Goal: Obtain resource: Obtain resource

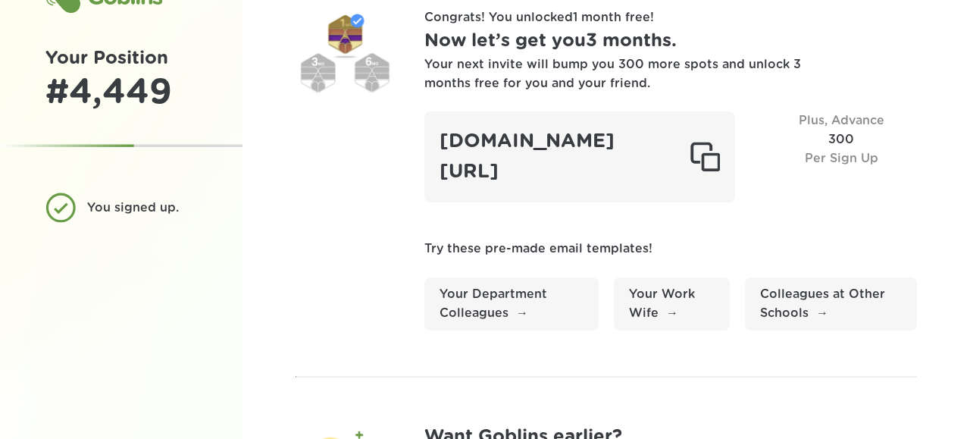
scroll to position [54, 0]
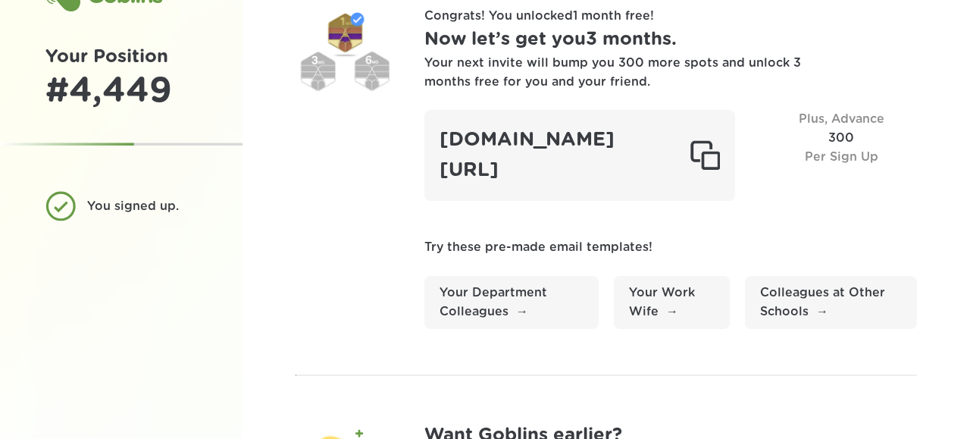
click at [366, 146] on section "Congrats! You unlocked 1 month free ! Now let’s get you 3 months . Your next in…" at bounding box center [606, 168] width 621 height 322
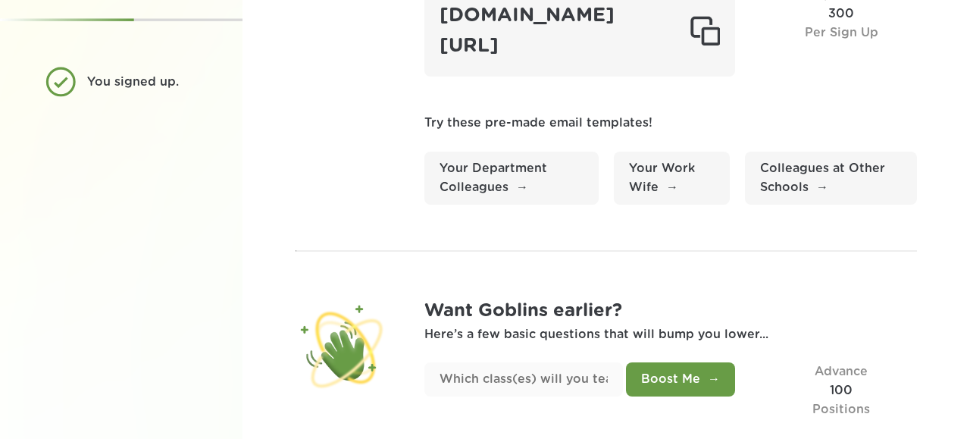
scroll to position [218, 0]
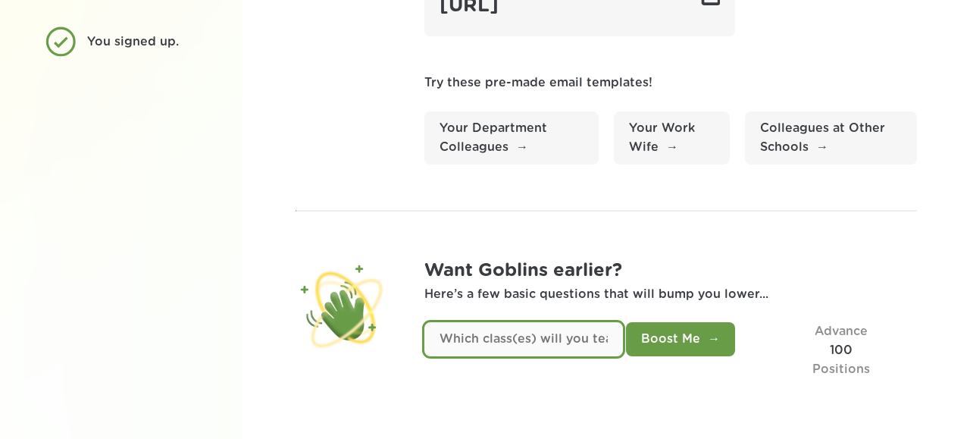
click at [549, 337] on input "text" at bounding box center [523, 339] width 199 height 34
type input "mathematics middle school level"
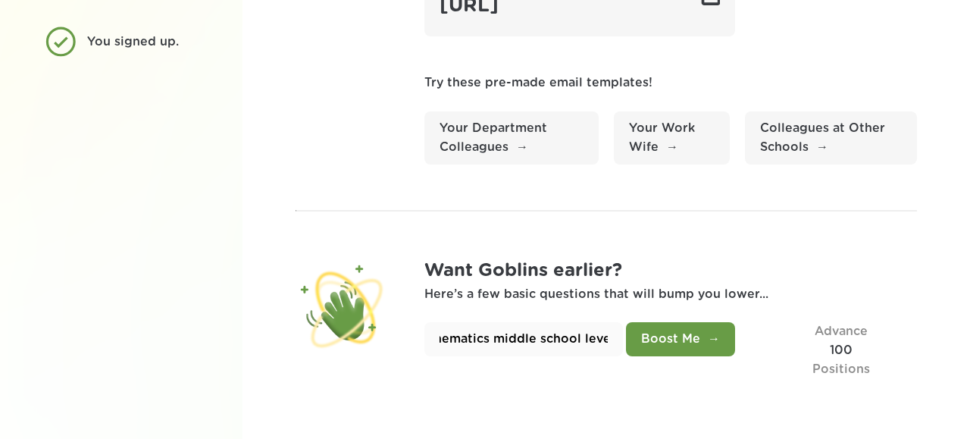
click at [688, 335] on button "Boost Me" at bounding box center [680, 339] width 109 height 34
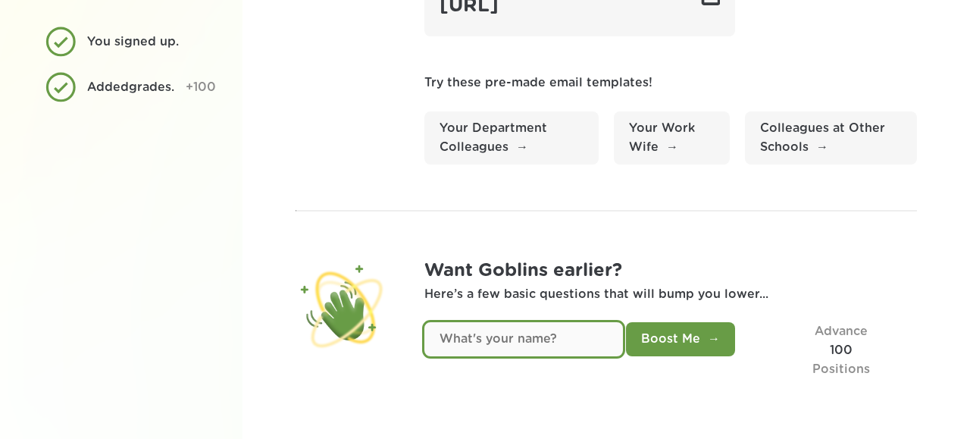
click at [559, 343] on input "text" at bounding box center [523, 339] width 199 height 34
type input "[PERSON_NAME]"
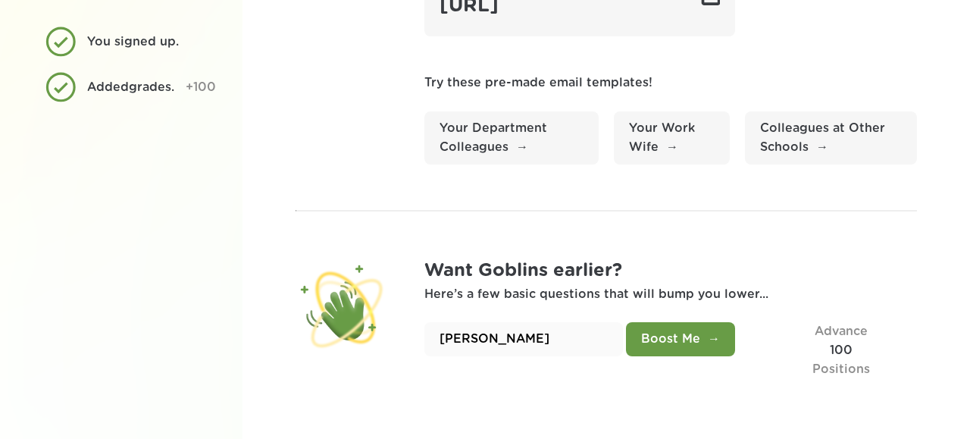
click at [718, 333] on button "Boost Me" at bounding box center [680, 339] width 109 height 34
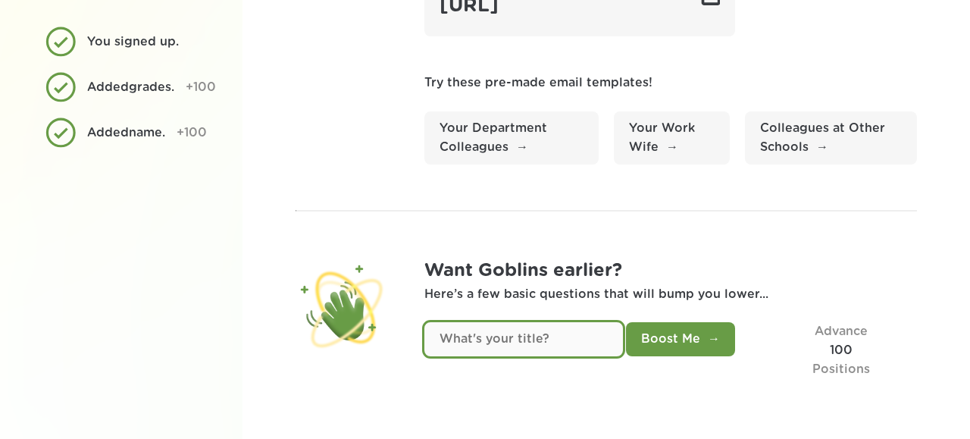
click at [487, 337] on input "text" at bounding box center [523, 339] width 199 height 34
type input "teacher"
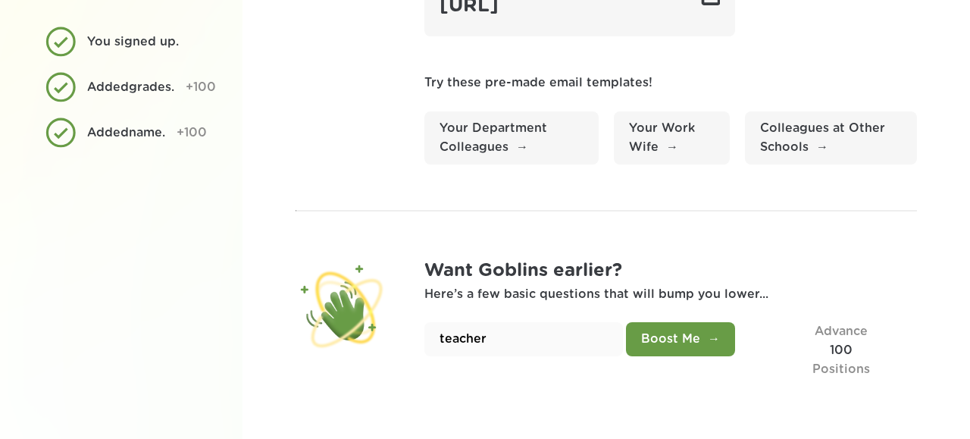
click at [701, 346] on button "Boost Me" at bounding box center [680, 339] width 109 height 34
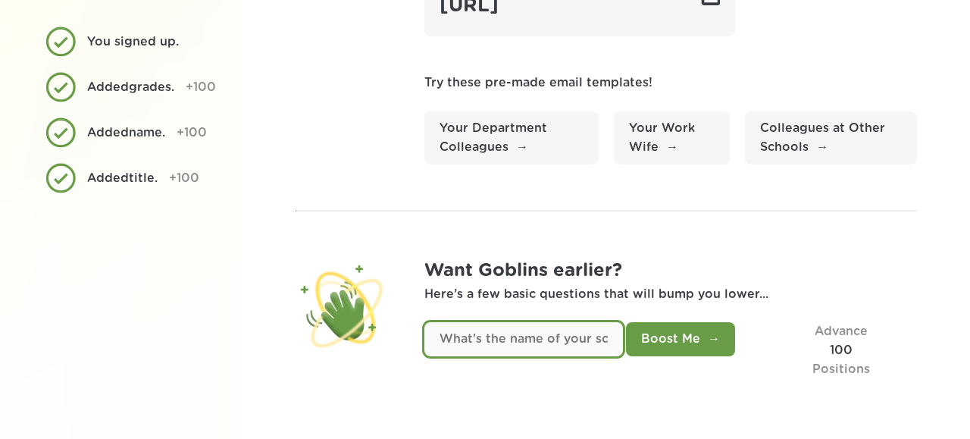
click at [570, 344] on input "text" at bounding box center [523, 339] width 199 height 34
type input "THe BRIDGE Program at the [GEOGRAPHIC_DATA]"
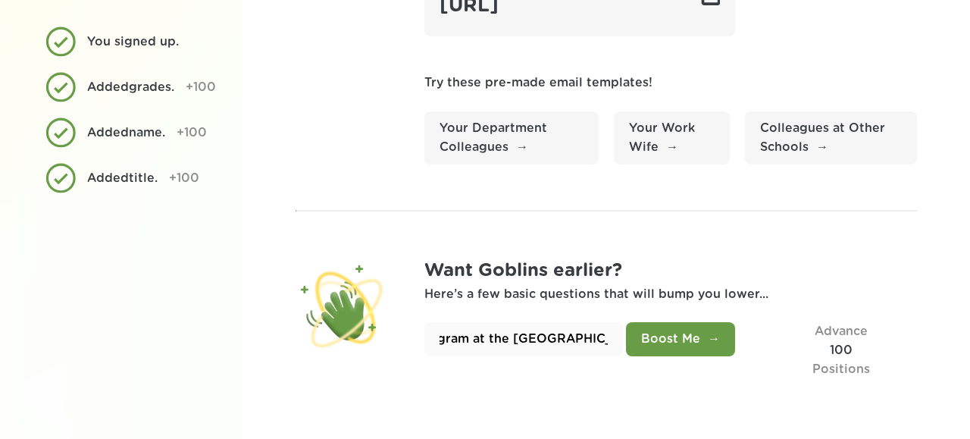
click at [685, 346] on button "Boost Me" at bounding box center [680, 339] width 109 height 34
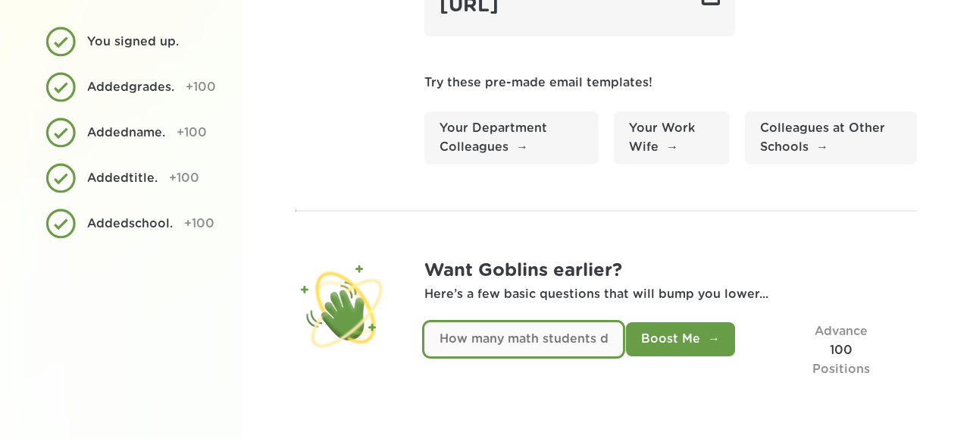
click at [539, 336] on input "text" at bounding box center [523, 339] width 199 height 34
type input "50"
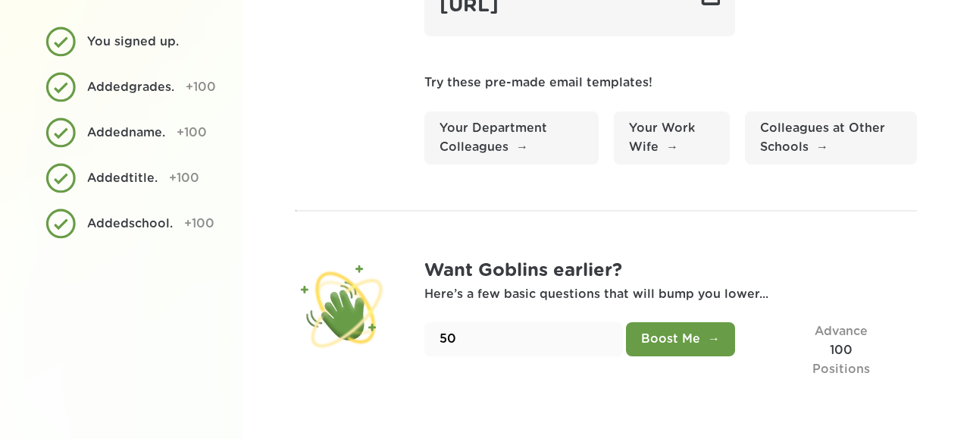
click at [687, 342] on button "Boost Me" at bounding box center [680, 339] width 109 height 34
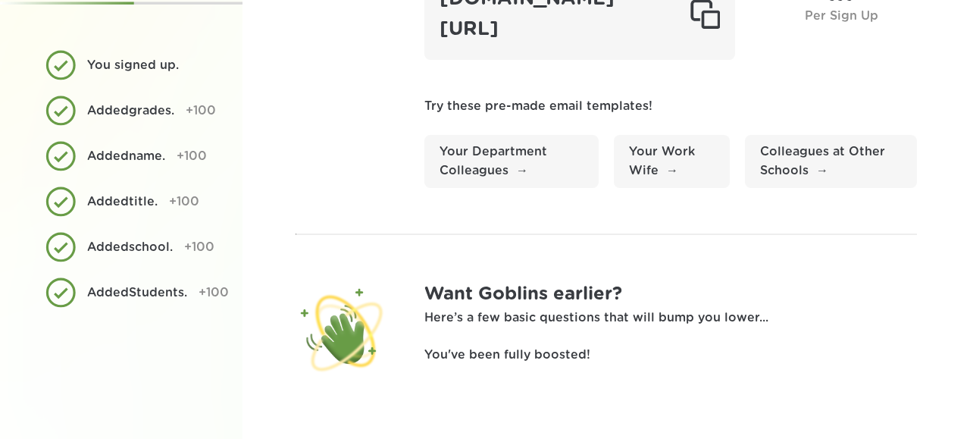
click at [540, 351] on p "You've been fully boosted!" at bounding box center [670, 355] width 493 height 19
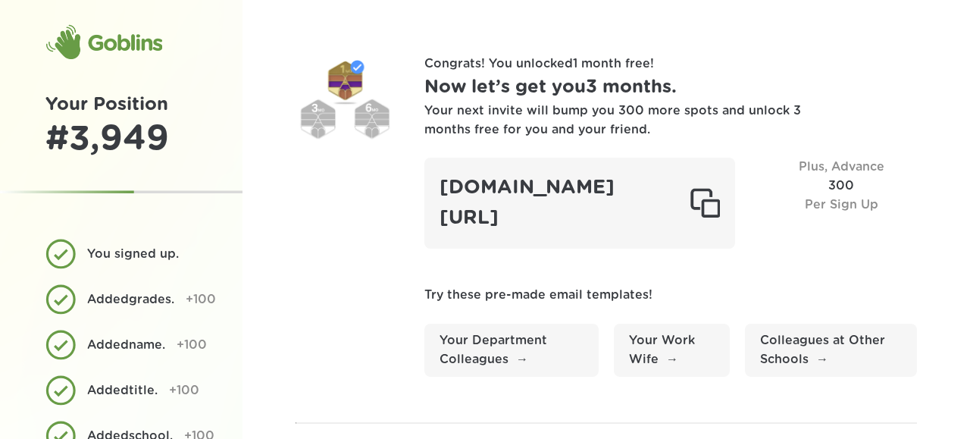
scroll to position [0, 0]
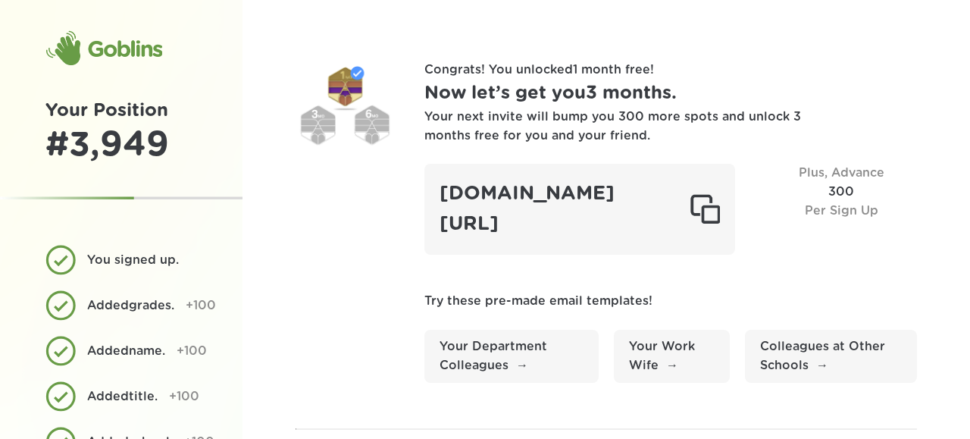
click at [542, 127] on div "Your next invite will bump you 300 more spots and unlock 3 months free for you …" at bounding box center [613, 127] width 379 height 38
click at [544, 127] on div "Your next invite will bump you 300 more spots and unlock 3 months free for you …" at bounding box center [613, 127] width 379 height 38
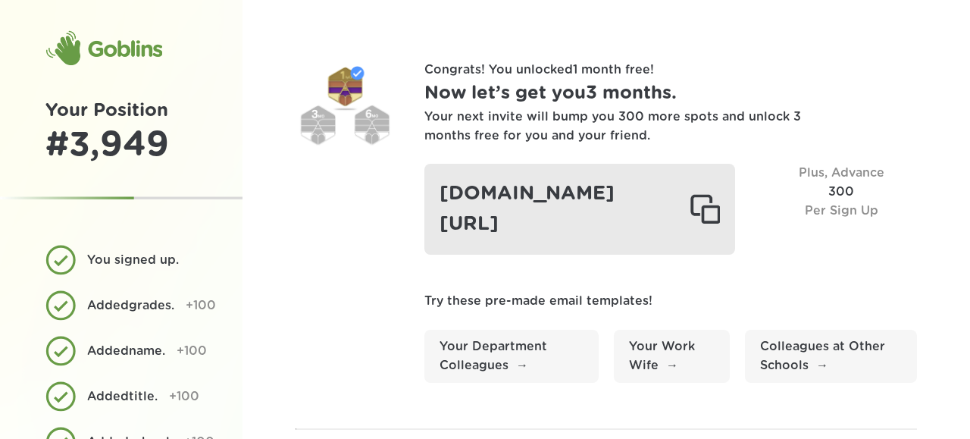
click at [708, 205] on div at bounding box center [705, 209] width 30 height 30
